Goal: Entertainment & Leisure: Consume media (video, audio)

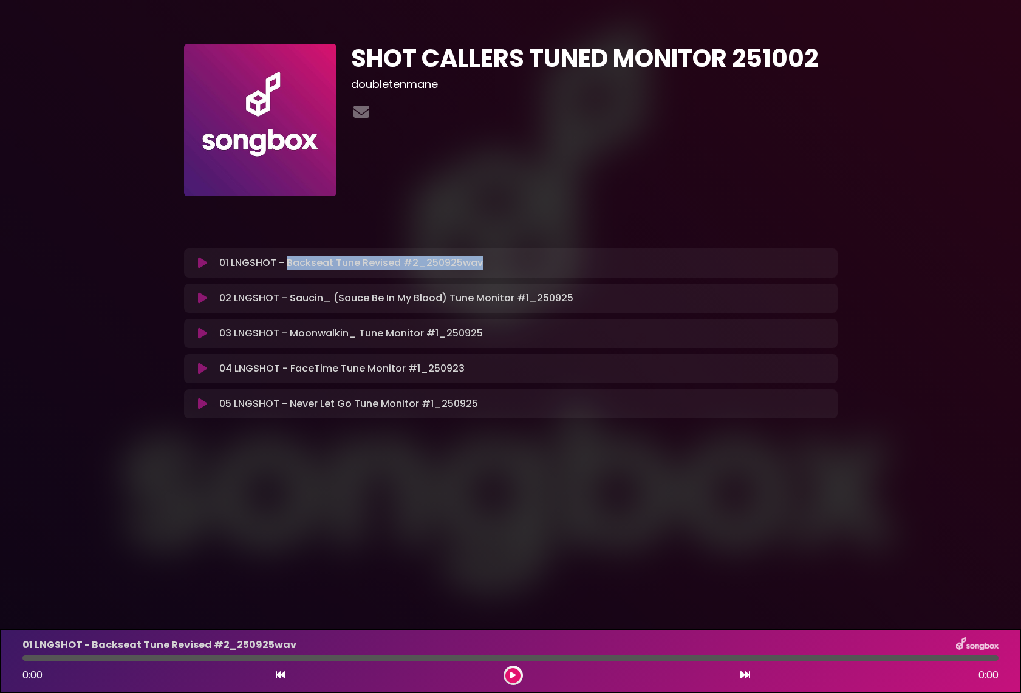
drag, startPoint x: 289, startPoint y: 264, endPoint x: 436, endPoint y: 276, distance: 147.5
click at [496, 264] on div "01 LNGSHOT - Backseat Tune Revised #2_250925wav Loading Track..." at bounding box center [521, 263] width 615 height 15
click at [207, 264] on icon at bounding box center [202, 263] width 9 height 12
click at [204, 263] on icon at bounding box center [202, 263] width 9 height 12
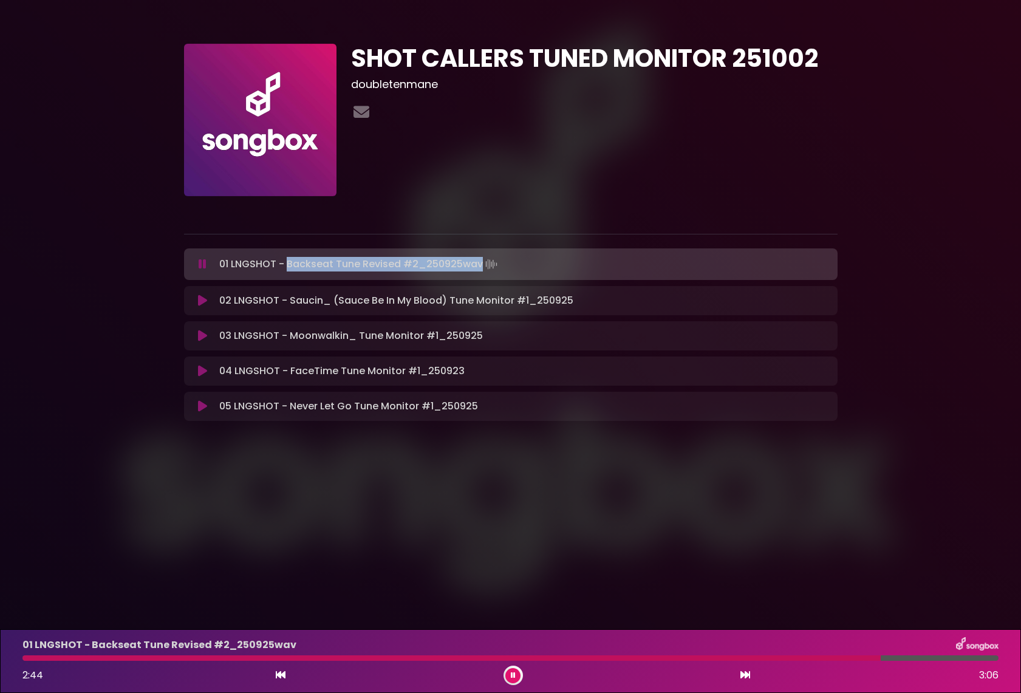
click at [516, 598] on button at bounding box center [513, 675] width 15 height 15
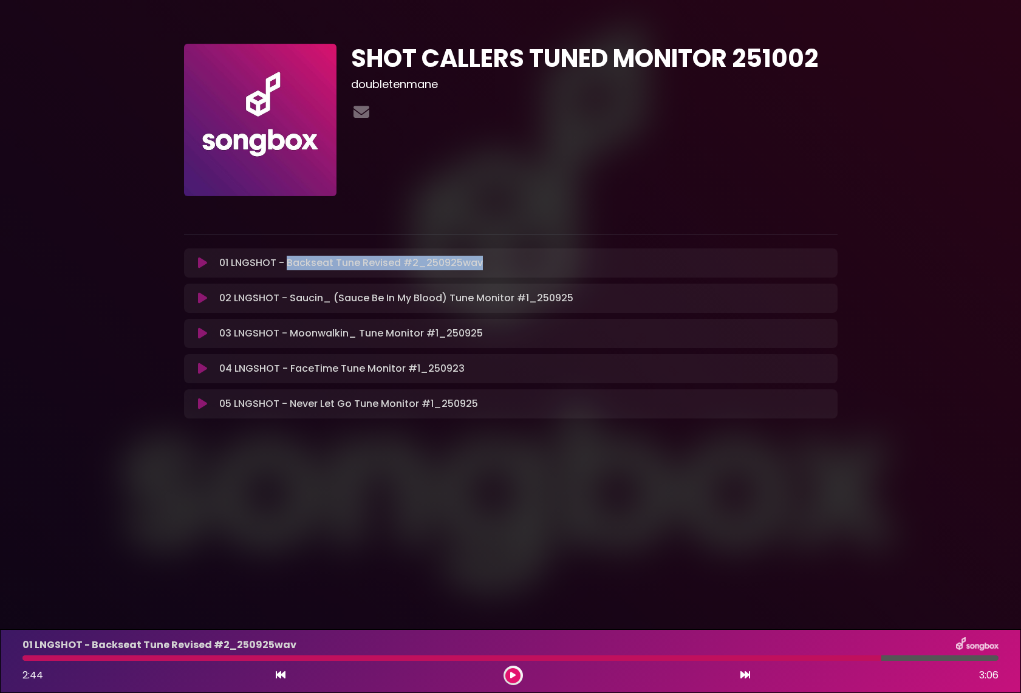
click at [202, 300] on icon at bounding box center [202, 298] width 9 height 12
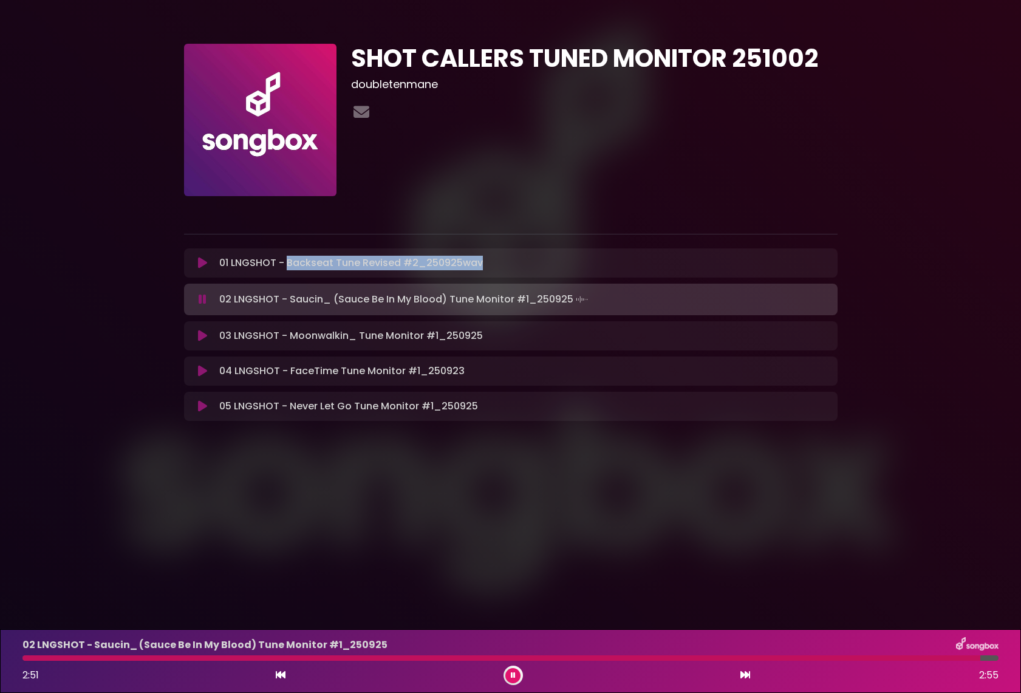
click at [516, 598] on button at bounding box center [513, 675] width 15 height 15
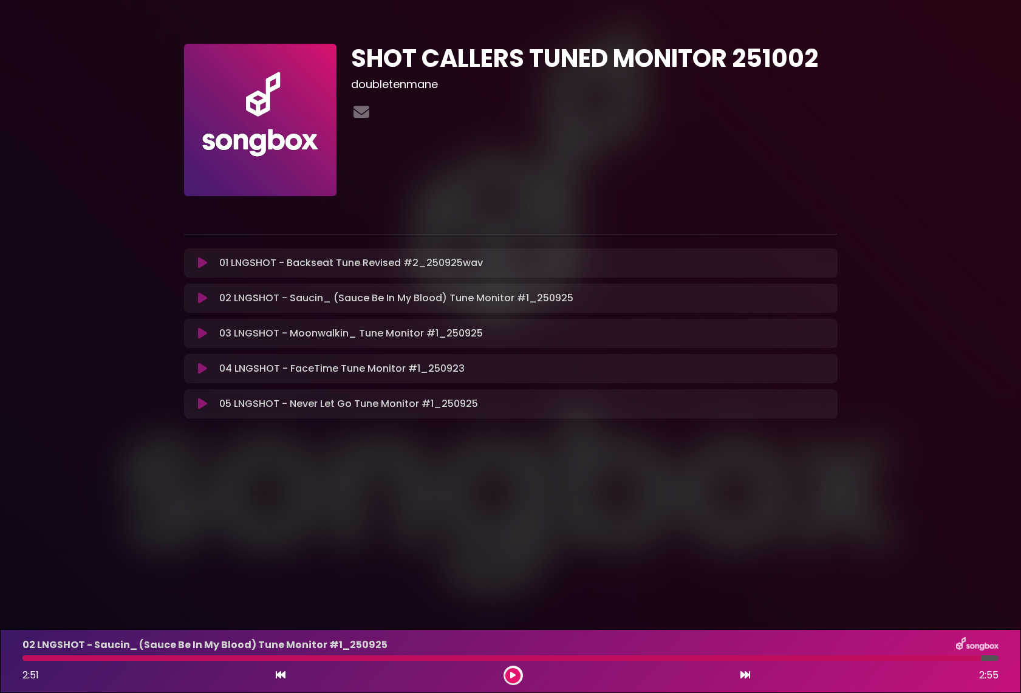
click at [147, 598] on div at bounding box center [501, 658] width 959 height 5
click at [148, 598] on div at bounding box center [501, 658] width 959 height 5
click at [202, 334] on icon at bounding box center [202, 333] width 9 height 12
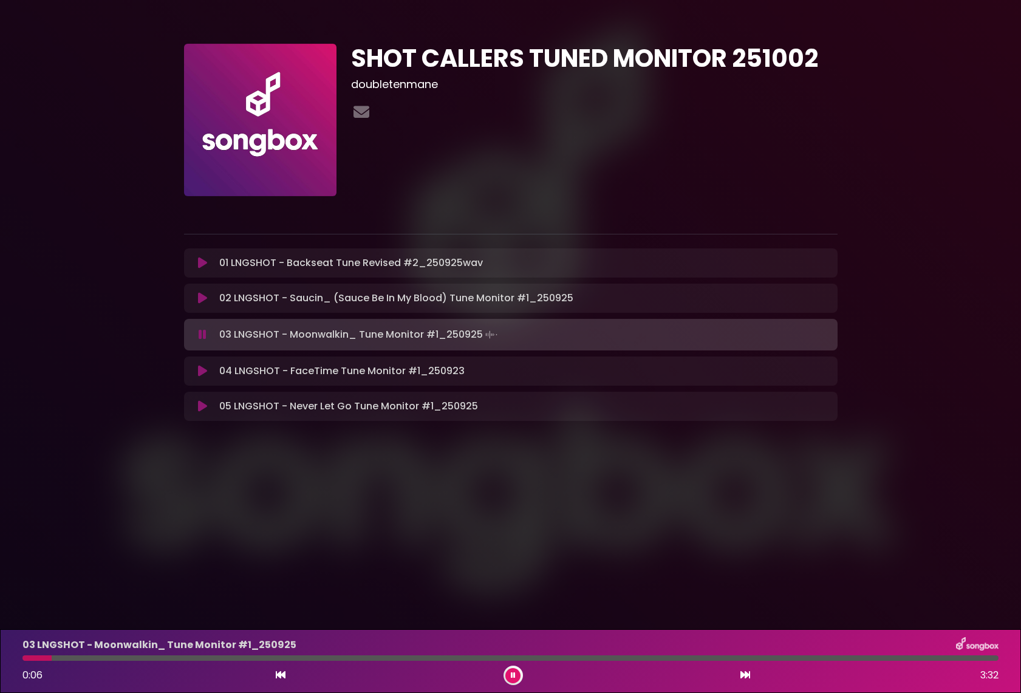
click at [205, 336] on icon at bounding box center [203, 335] width 8 height 12
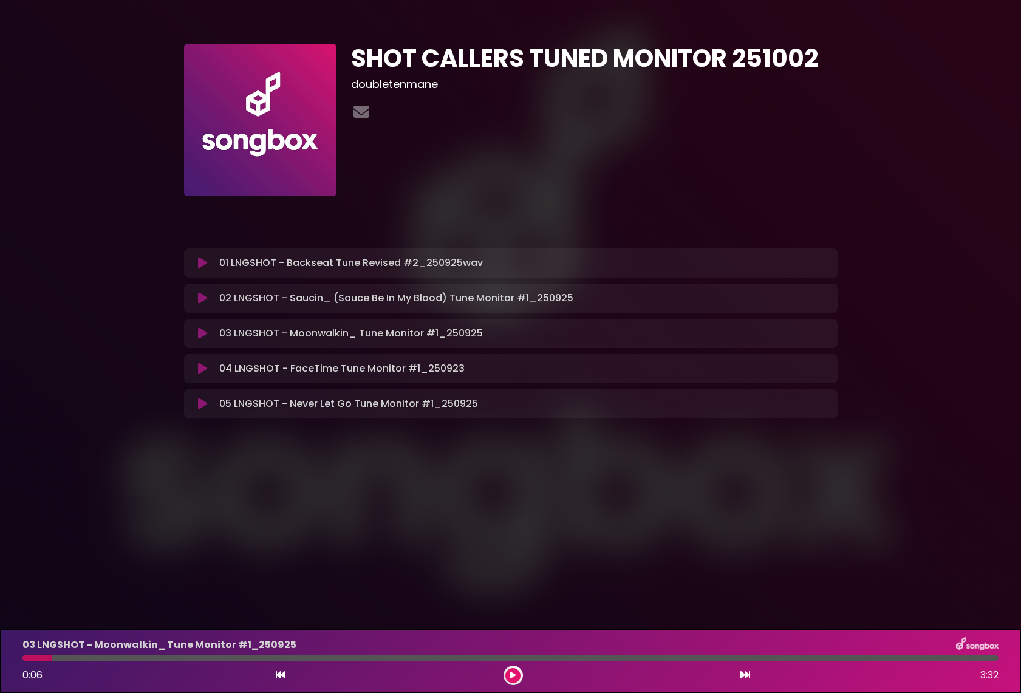
click at [202, 333] on icon at bounding box center [202, 333] width 9 height 12
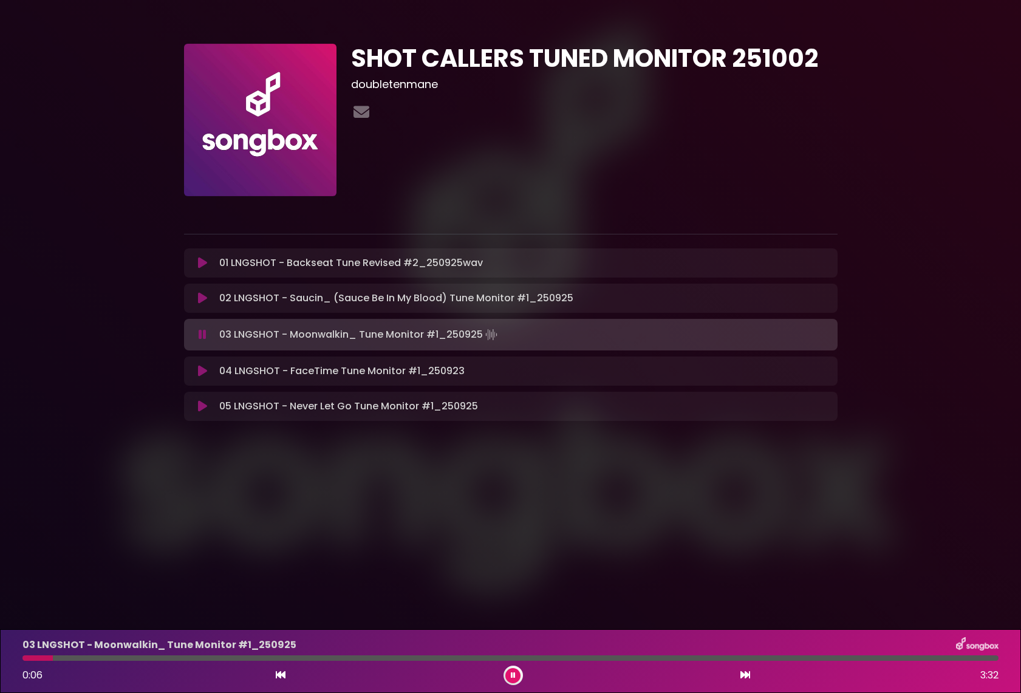
click at [202, 333] on icon at bounding box center [203, 335] width 8 height 12
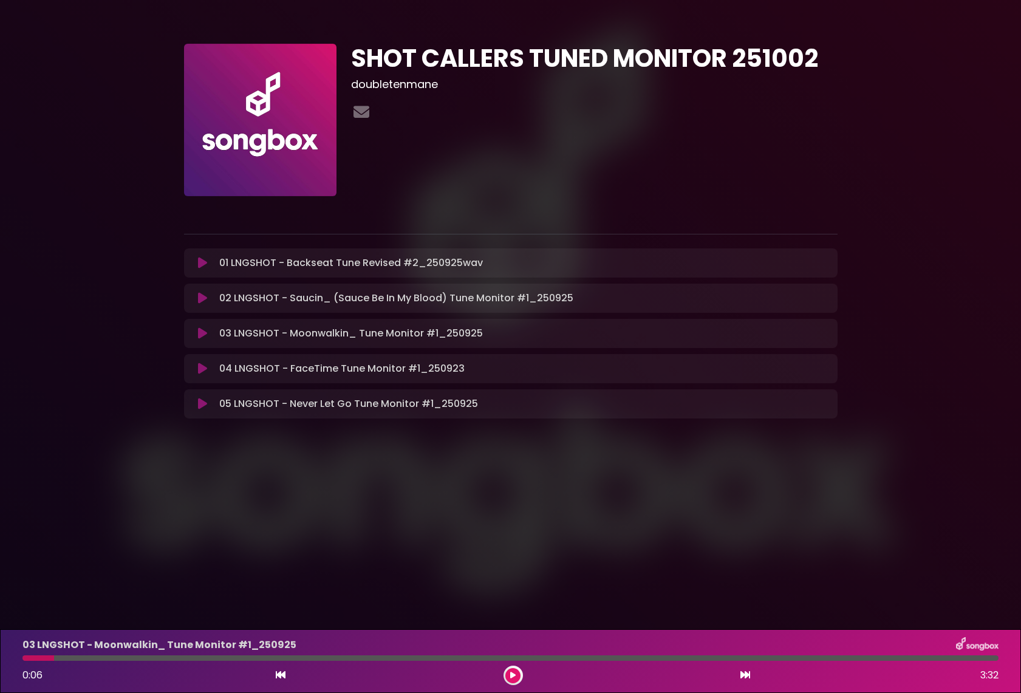
drag, startPoint x: 52, startPoint y: 658, endPoint x: 24, endPoint y: 656, distance: 27.4
click at [24, 598] on div at bounding box center [38, 658] width 32 height 5
click at [200, 334] on icon at bounding box center [202, 333] width 9 height 12
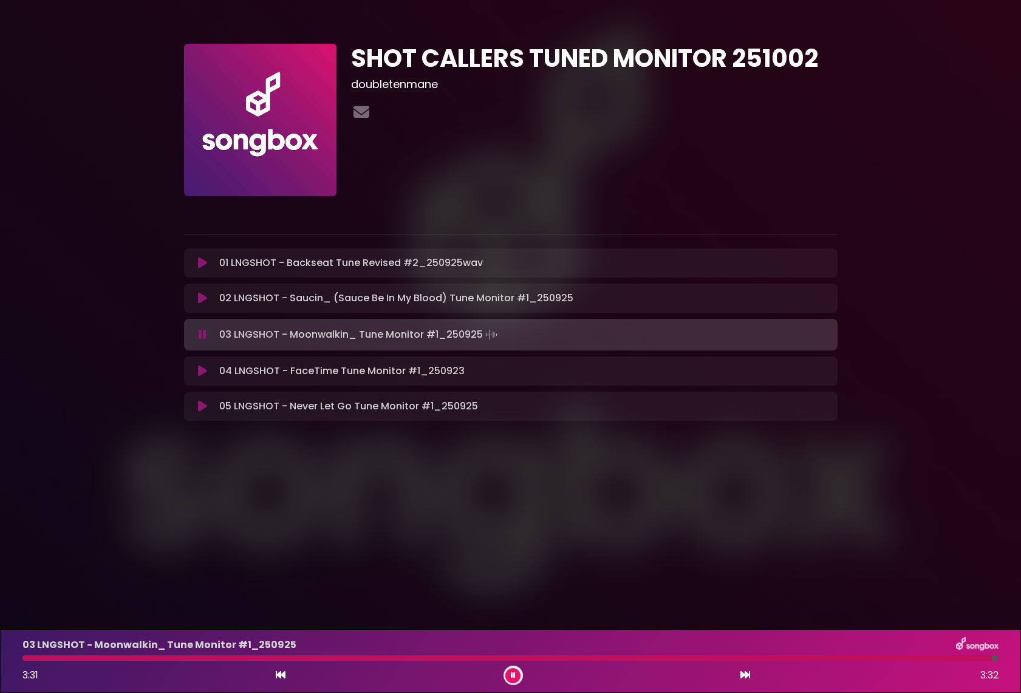
click at [513, 598] on button at bounding box center [513, 675] width 15 height 15
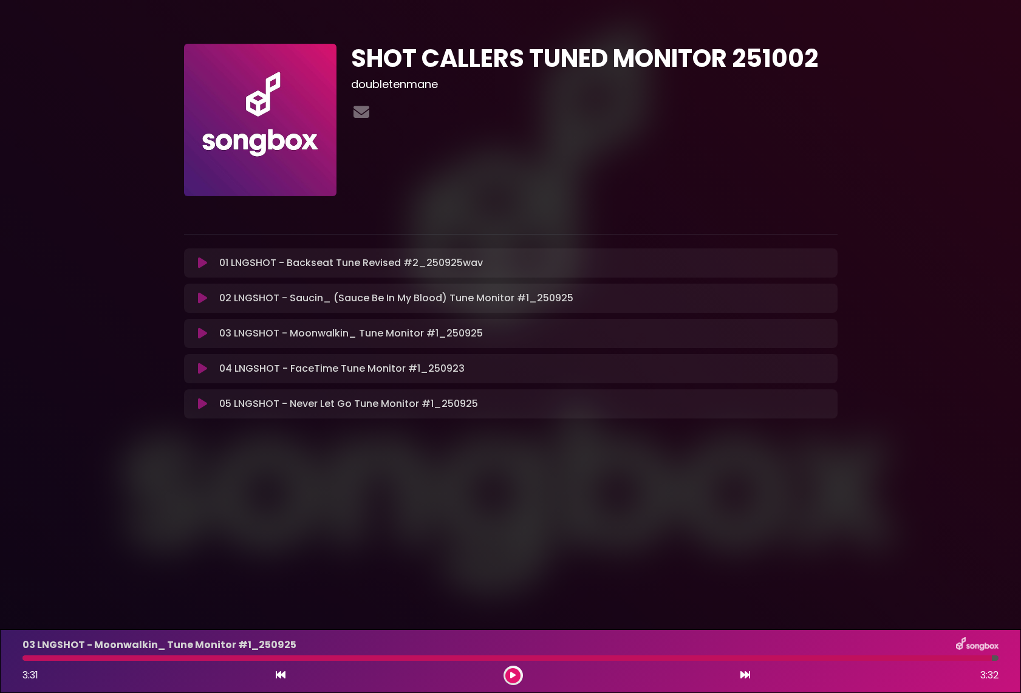
click at [204, 369] on icon at bounding box center [202, 369] width 9 height 12
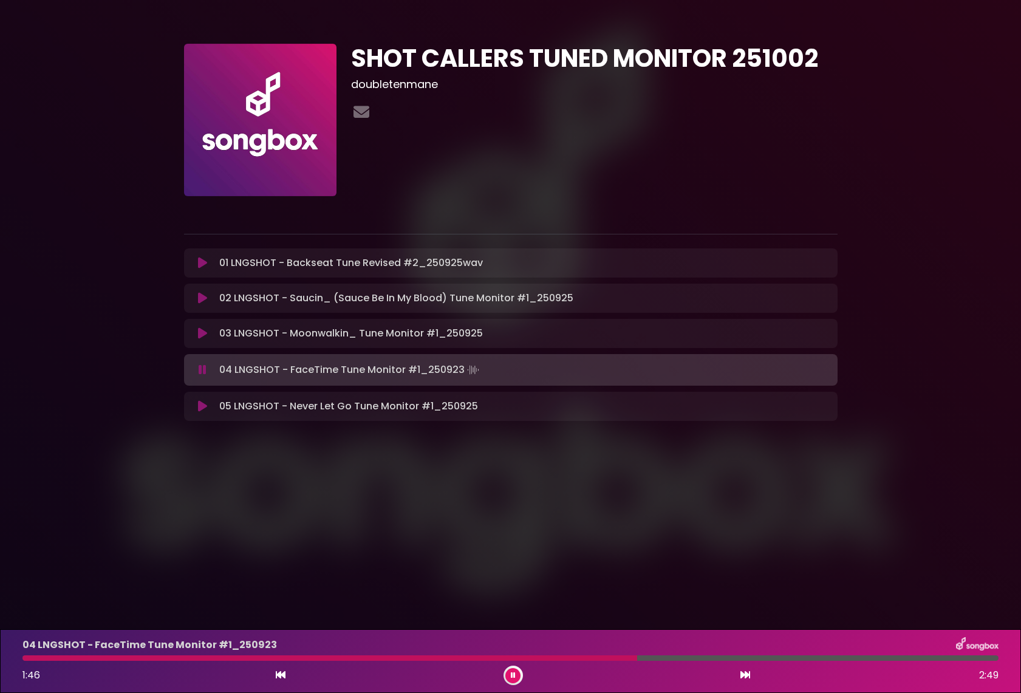
scroll to position [1, 0]
click at [509, 598] on button at bounding box center [513, 675] width 15 height 15
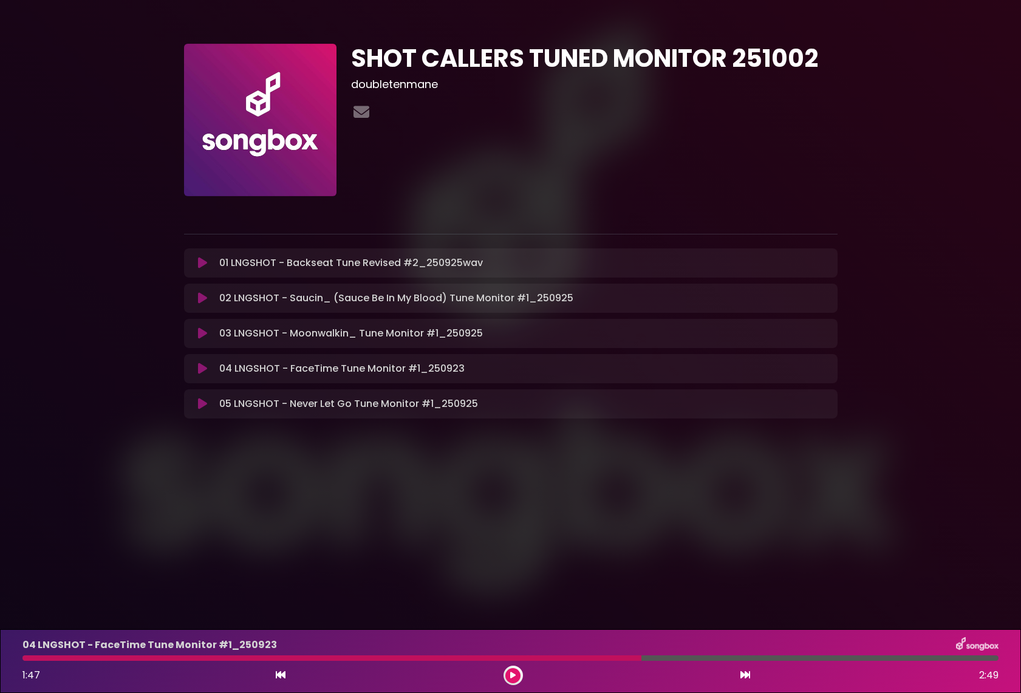
click at [513, 598] on icon at bounding box center [512, 675] width 5 height 7
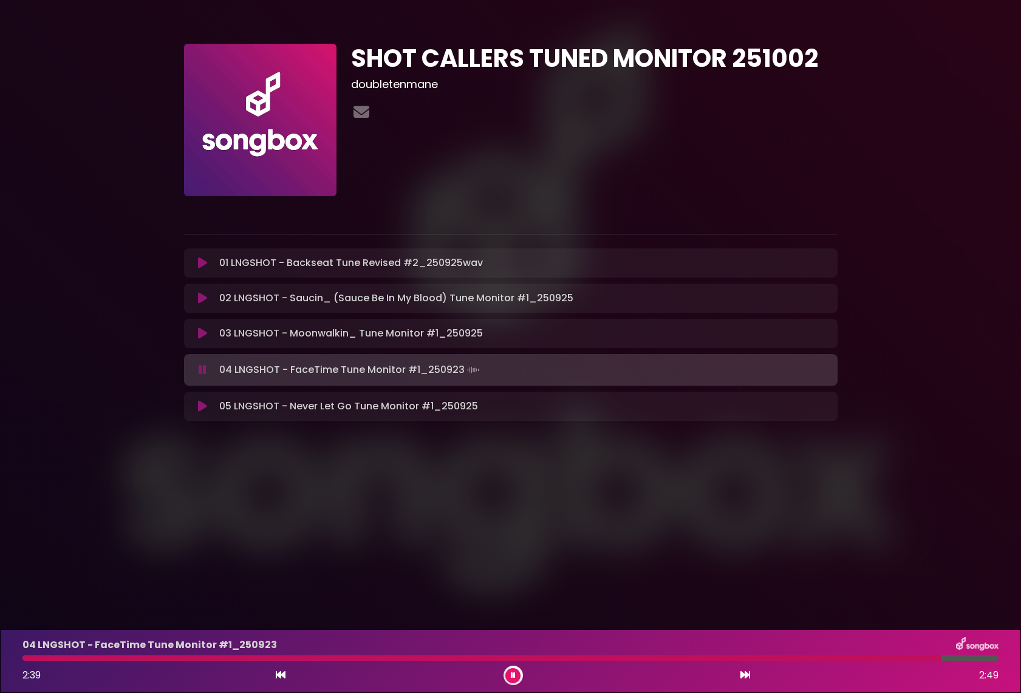
click at [507, 598] on div "04 LNGSHOT - FaceTime Tune Monitor #1_250923 2:39 2:49" at bounding box center [510, 661] width 991 height 48
drag, startPoint x: 499, startPoint y: 659, endPoint x: 791, endPoint y: 647, distance: 291.9
click at [501, 598] on div at bounding box center [482, 658] width 921 height 5
drag, startPoint x: 466, startPoint y: 657, endPoint x: 448, endPoint y: 659, distance: 18.4
click at [465, 598] on div at bounding box center [264, 658] width 485 height 5
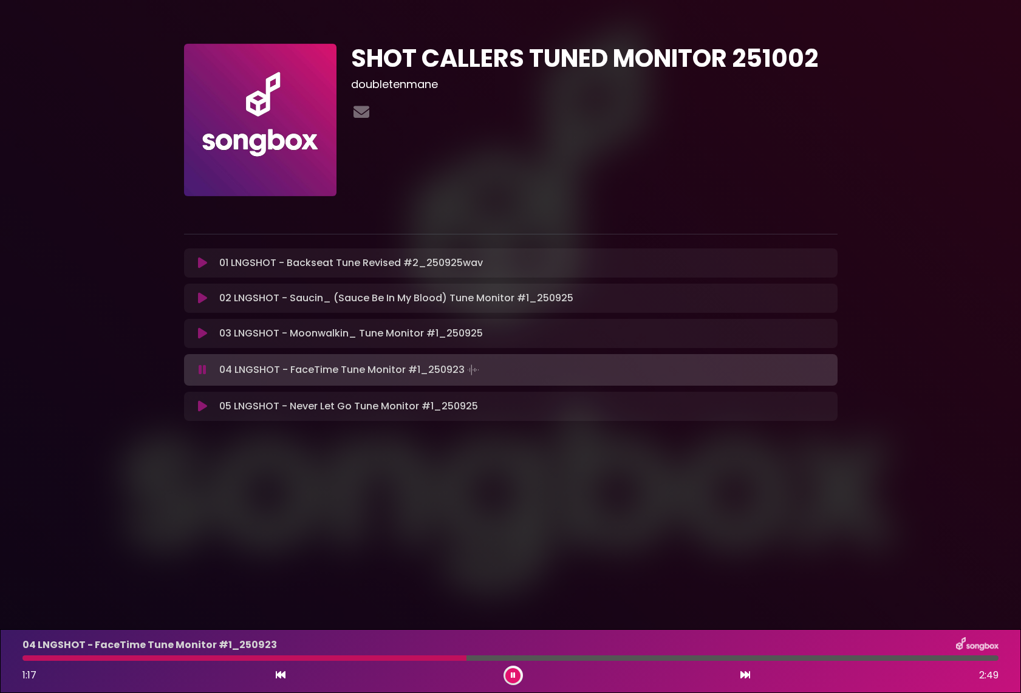
click at [423, 598] on div at bounding box center [244, 658] width 444 height 5
click at [409, 598] on div at bounding box center [223, 658] width 402 height 5
click at [512, 598] on icon at bounding box center [513, 675] width 5 height 7
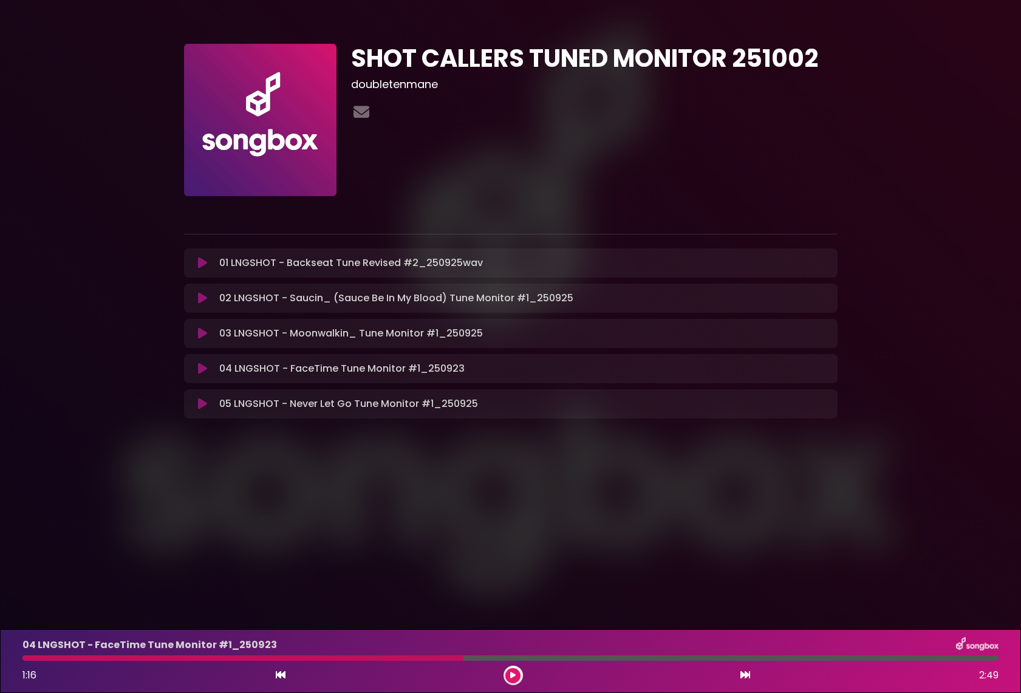
click at [198, 403] on icon at bounding box center [202, 404] width 9 height 12
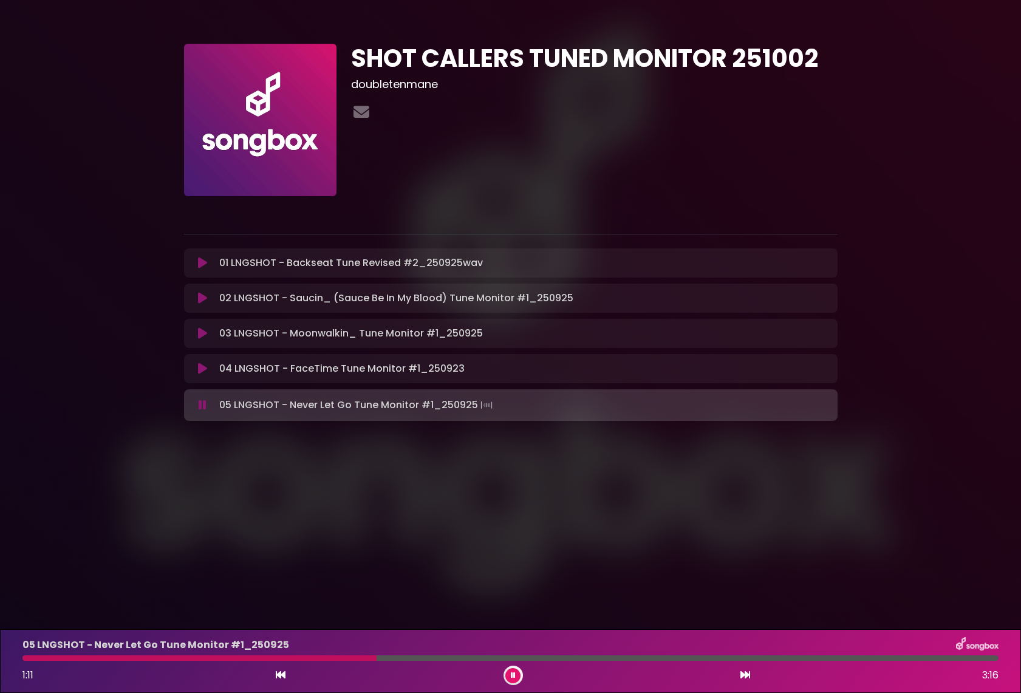
click at [340, 598] on div at bounding box center [199, 658] width 354 height 5
click at [349, 598] on div at bounding box center [193, 658] width 342 height 5
click at [520, 598] on button at bounding box center [513, 675] width 15 height 15
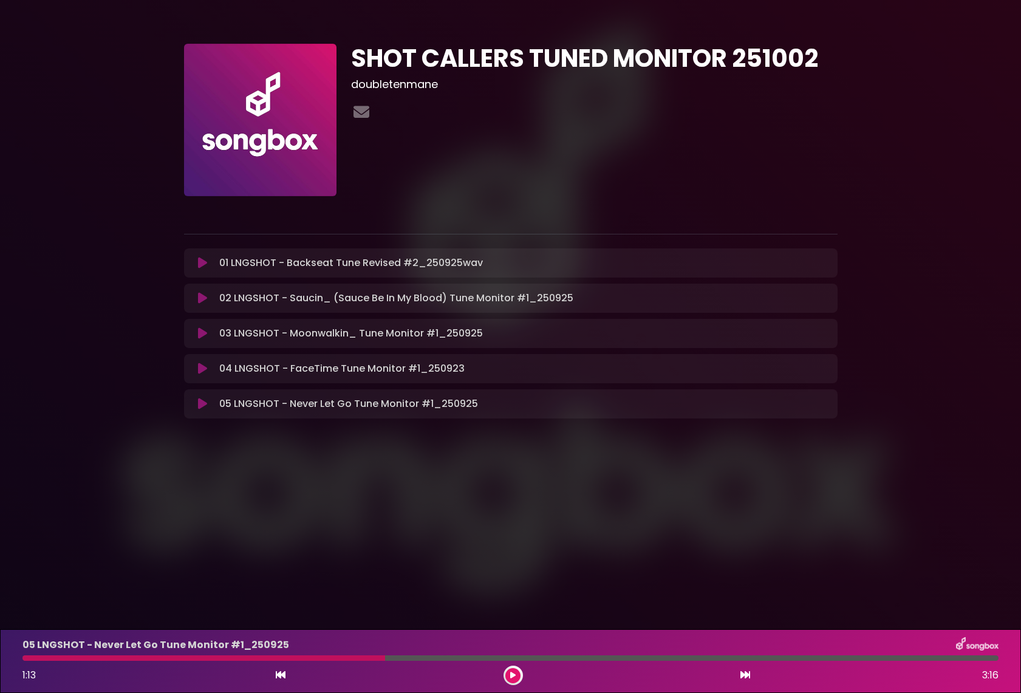
click at [363, 598] on div at bounding box center [203, 658] width 363 height 5
click at [369, 598] on div at bounding box center [203, 658] width 363 height 5
click at [370, 598] on div at bounding box center [203, 658] width 363 height 5
click at [517, 598] on button at bounding box center [513, 675] width 15 height 15
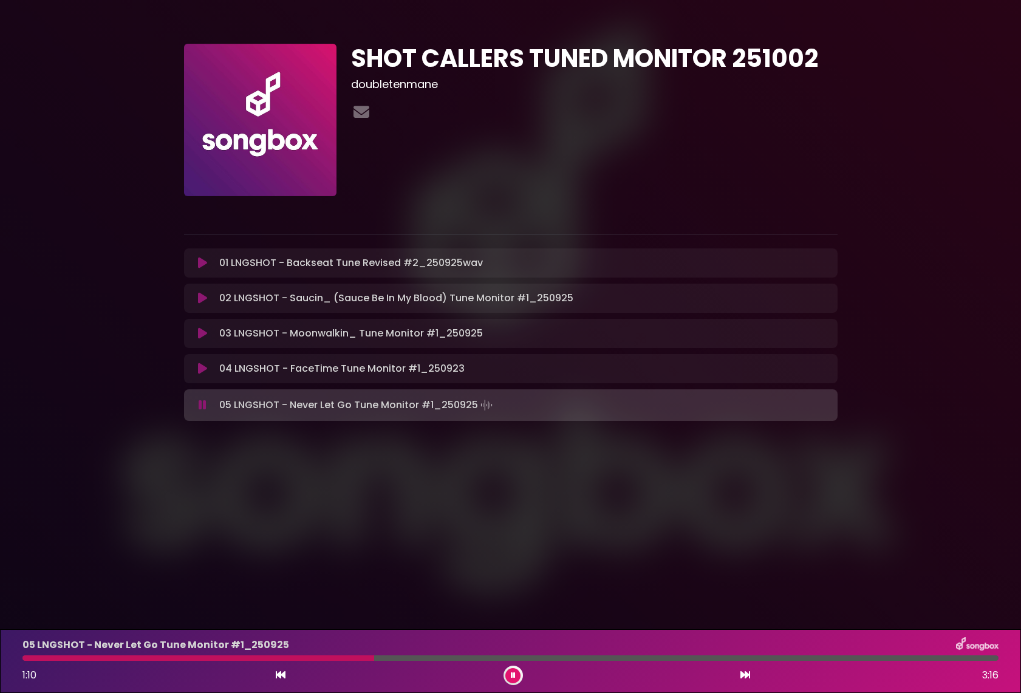
click at [360, 598] on div at bounding box center [198, 658] width 352 height 5
click at [347, 598] on div at bounding box center [195, 658] width 347 height 5
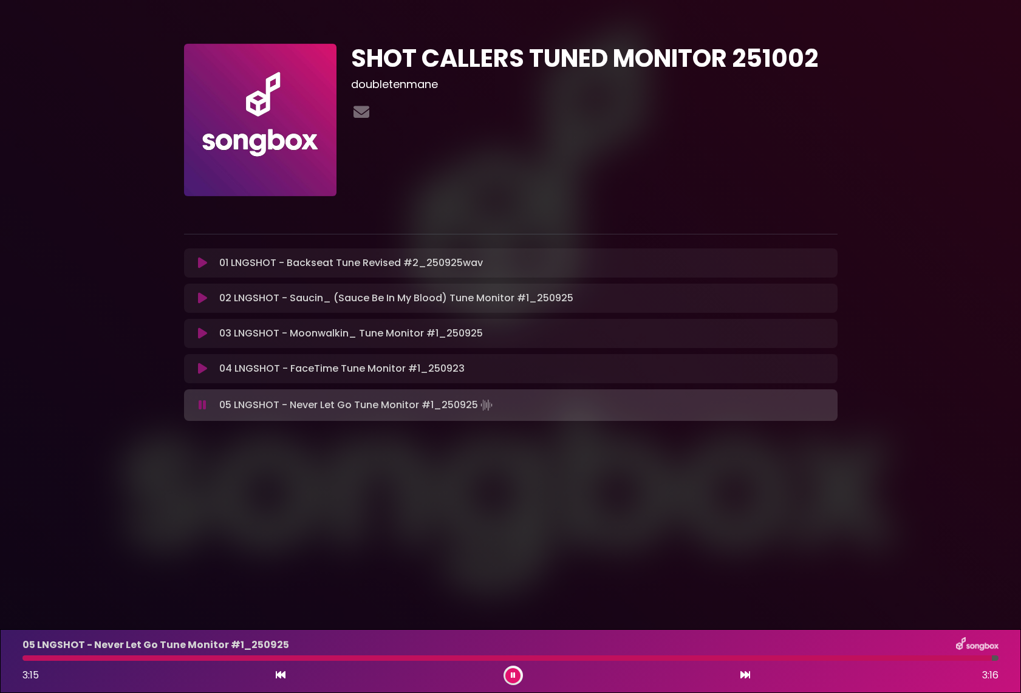
click at [516, 598] on button at bounding box center [513, 675] width 15 height 15
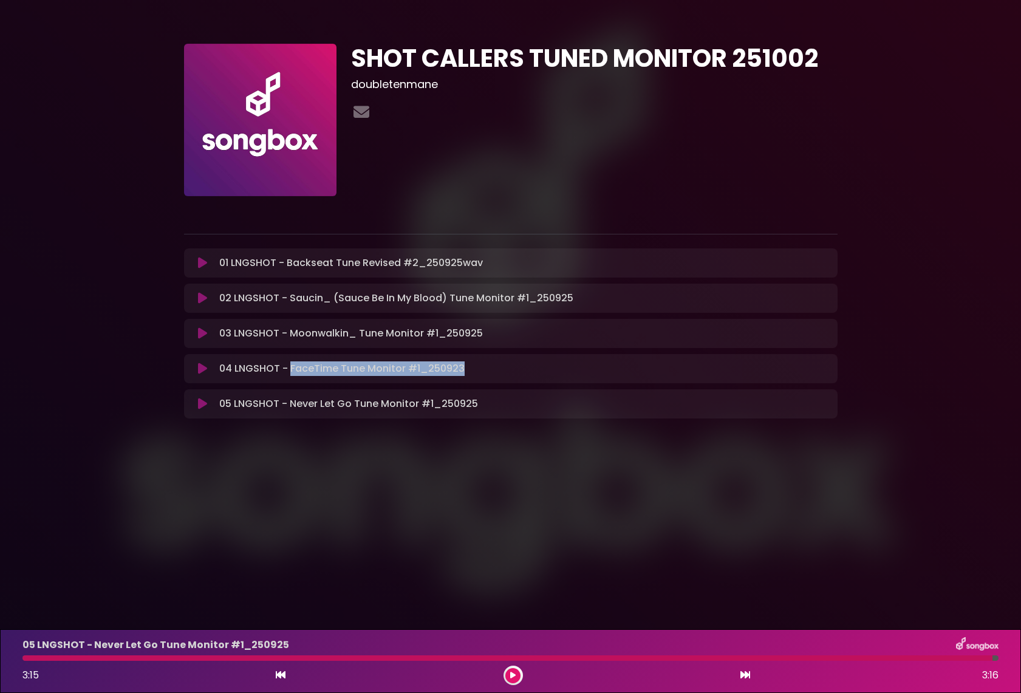
drag, startPoint x: 292, startPoint y: 370, endPoint x: 467, endPoint y: 373, distance: 175.0
click at [467, 373] on div "04 LNGSHOT - FaceTime Tune Monitor #1_250923 Loading Track..." at bounding box center [521, 369] width 615 height 15
click at [527, 462] on div "SHOT CALLERS TUNED MONITOR 251002 doubletenmane" at bounding box center [510, 234] width 1021 height 468
